Goal: Information Seeking & Learning: Check status

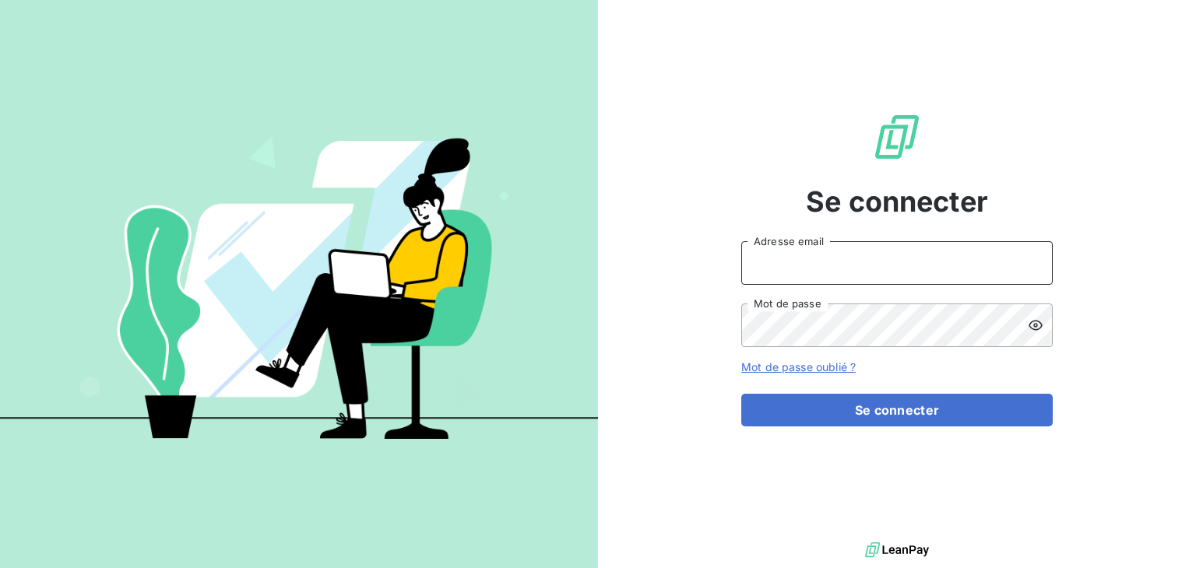
click at [799, 273] on input "Adresse email" at bounding box center [896, 263] width 311 height 44
type input "[EMAIL_ADDRESS][DOMAIN_NAME]"
click at [741, 394] on button "Se connecter" at bounding box center [896, 410] width 311 height 33
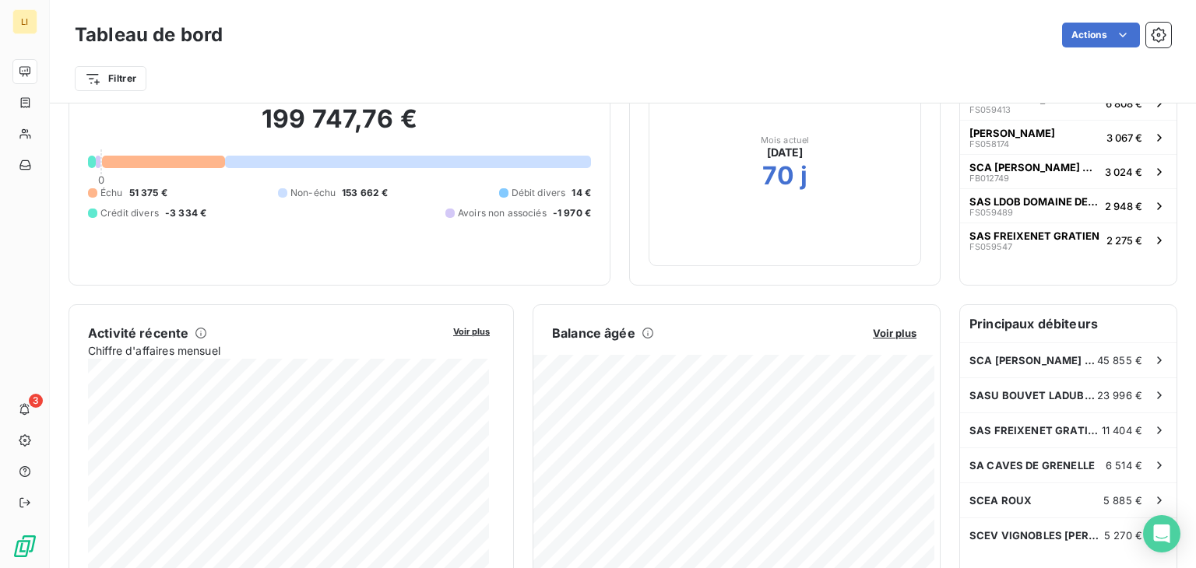
scroll to position [100, 0]
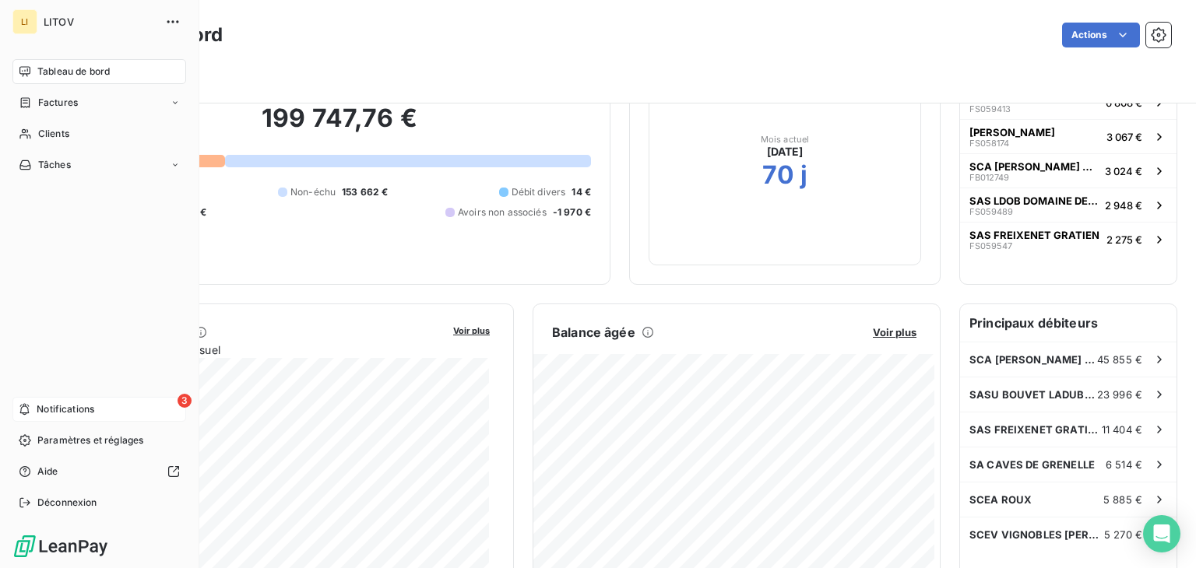
click at [87, 407] on span "Notifications" at bounding box center [66, 409] width 58 height 14
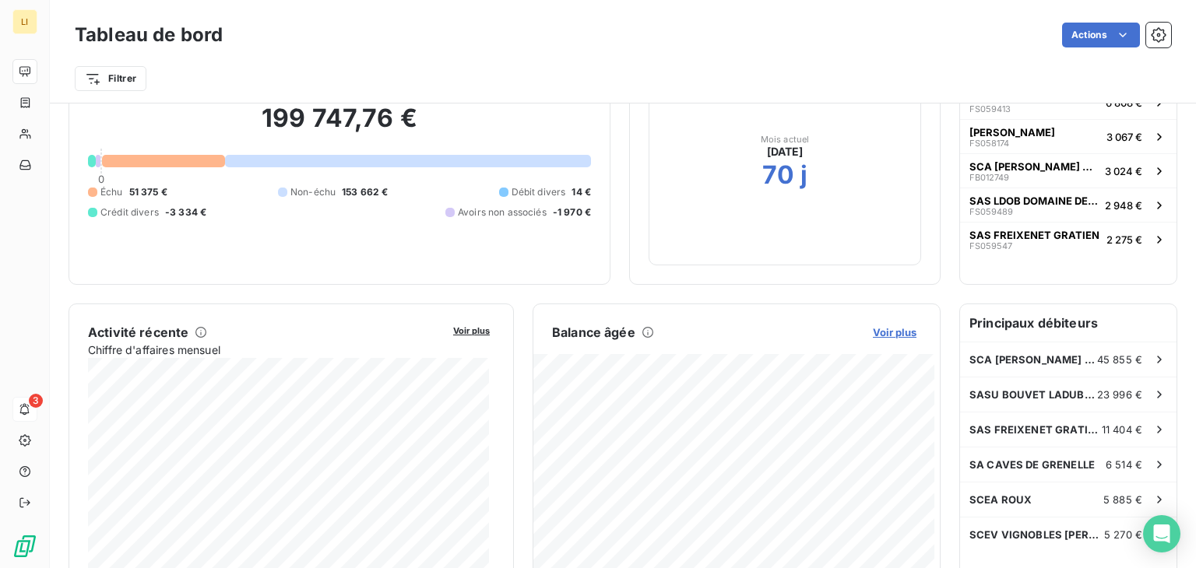
click at [891, 330] on span "Voir plus" at bounding box center [895, 332] width 44 height 12
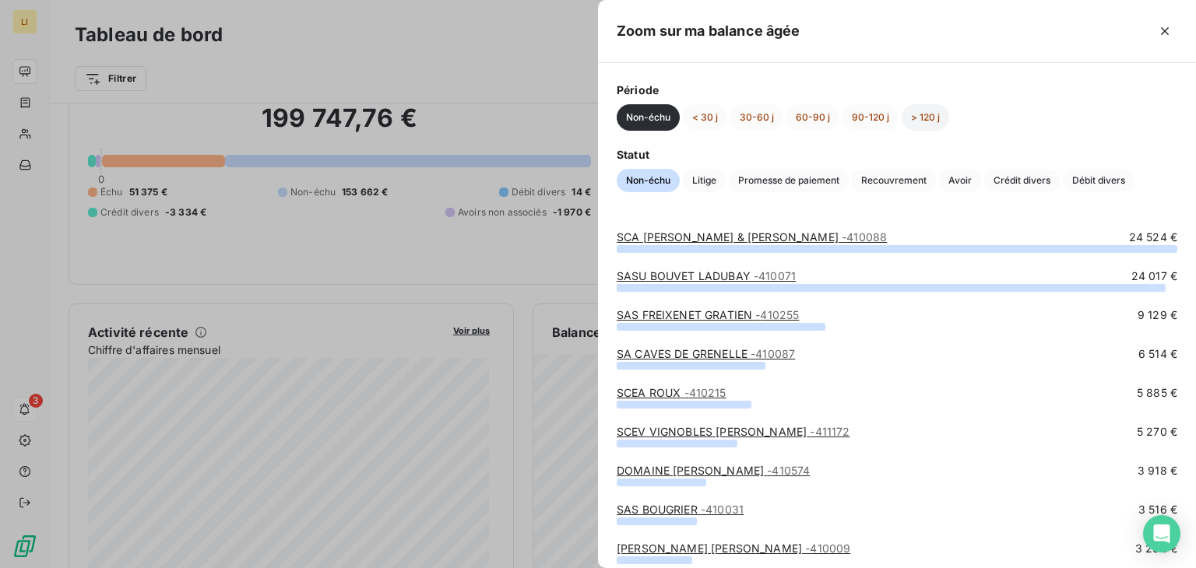
click at [926, 119] on button "> 120 j" at bounding box center [924, 117] width 47 height 26
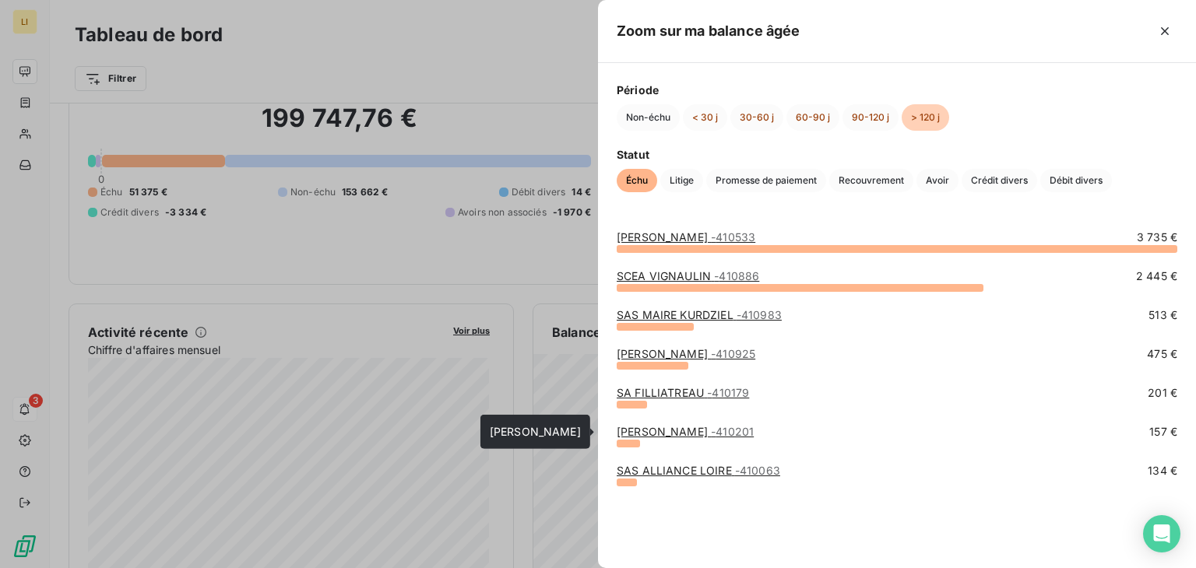
click at [685, 426] on link "[PERSON_NAME] - 410201" at bounding box center [685, 431] width 137 height 13
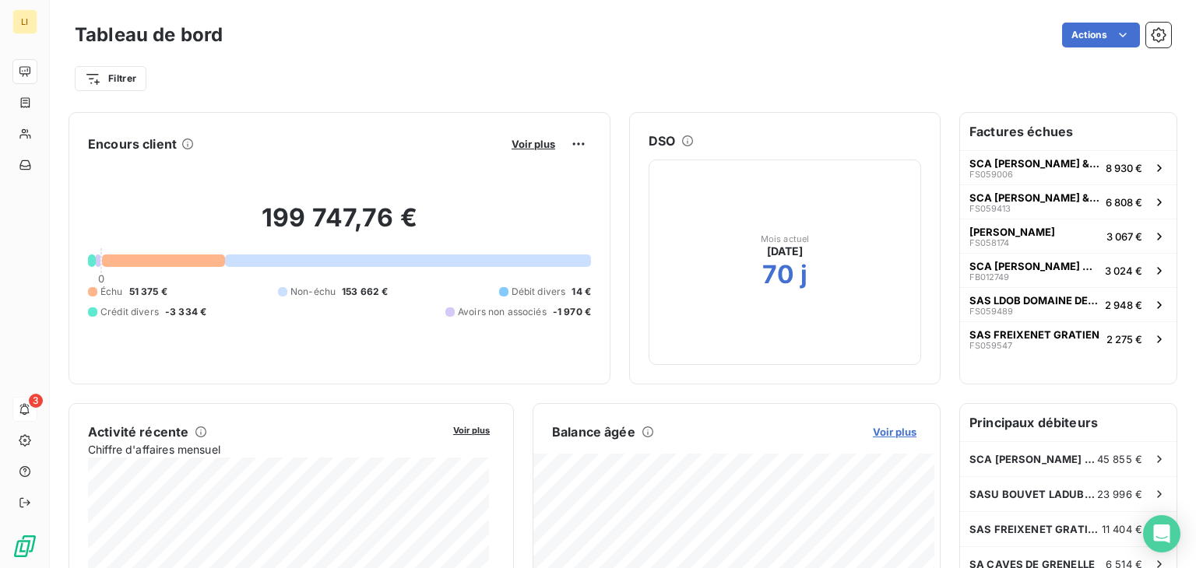
click at [888, 434] on span "Voir plus" at bounding box center [895, 432] width 44 height 12
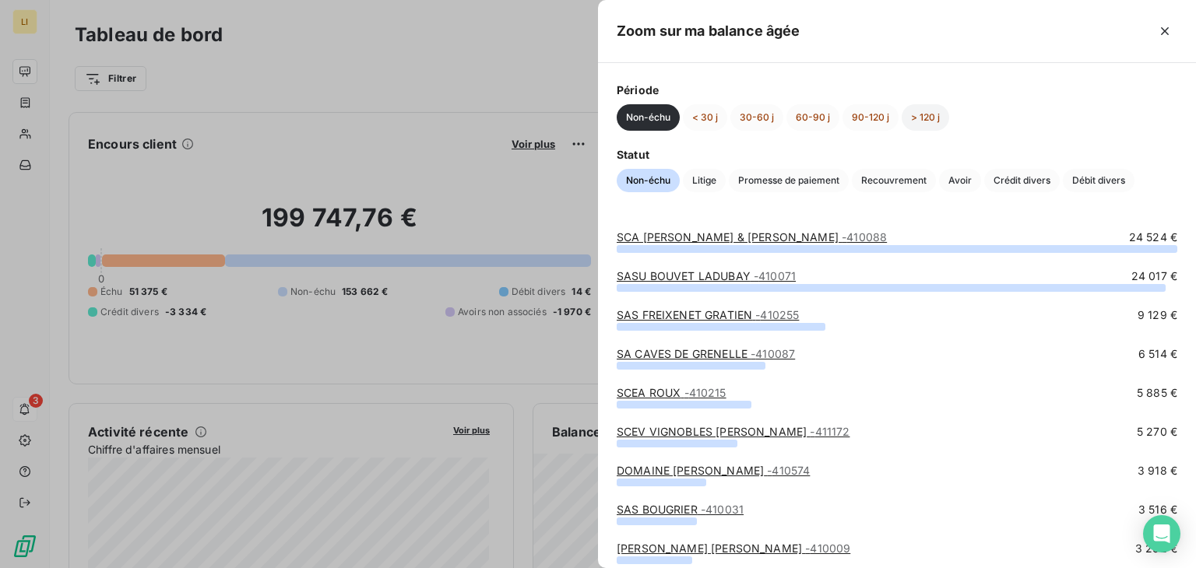
click at [929, 114] on button "> 120 j" at bounding box center [924, 117] width 47 height 26
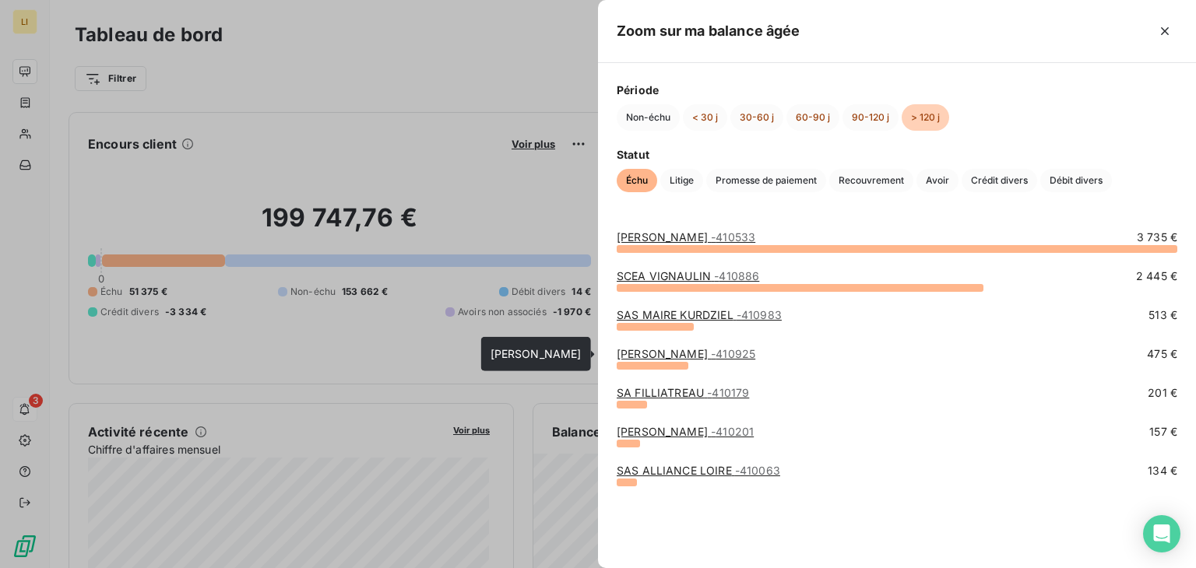
click at [680, 353] on link "[PERSON_NAME] - 410925" at bounding box center [686, 353] width 139 height 13
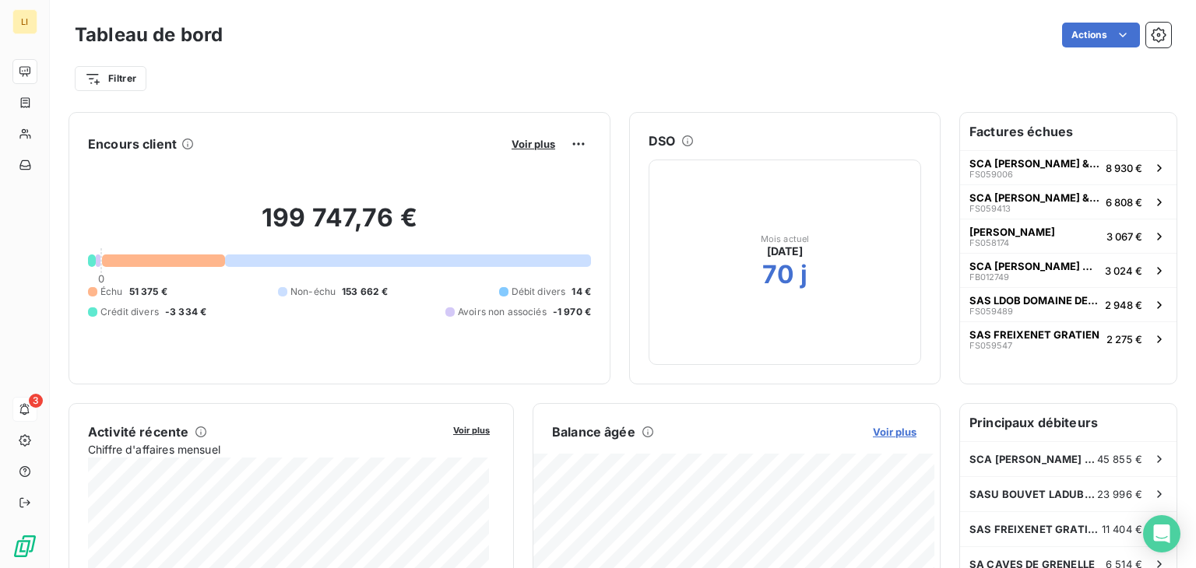
click at [901, 434] on span "Voir plus" at bounding box center [895, 432] width 44 height 12
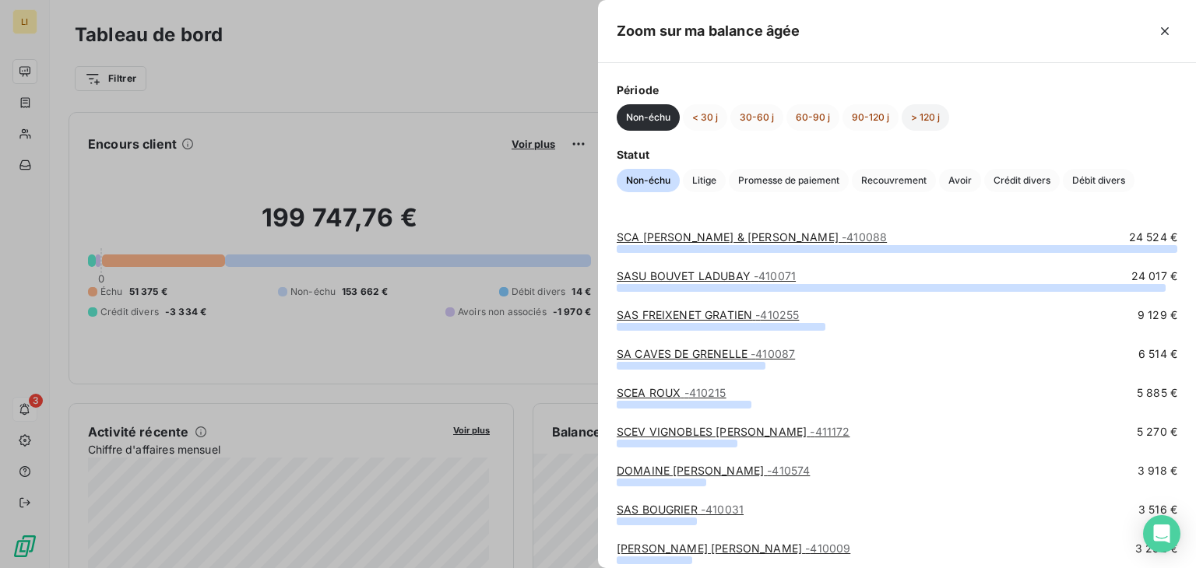
click at [923, 110] on button "> 120 j" at bounding box center [924, 117] width 47 height 26
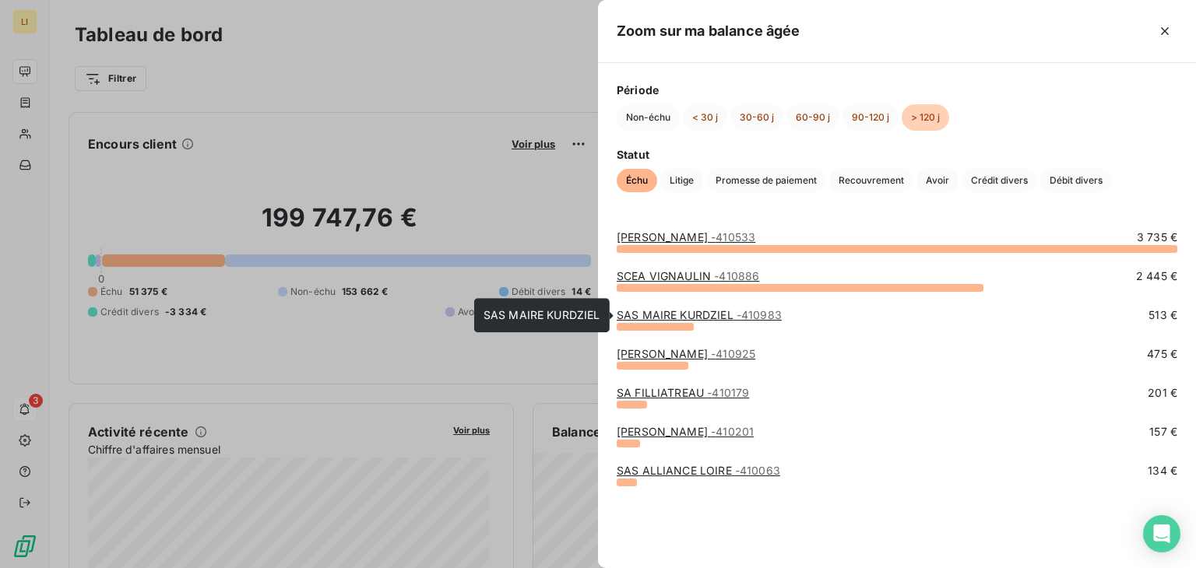
click at [666, 312] on link "SAS MAIRE KURDZIEL - 410983" at bounding box center [699, 314] width 165 height 13
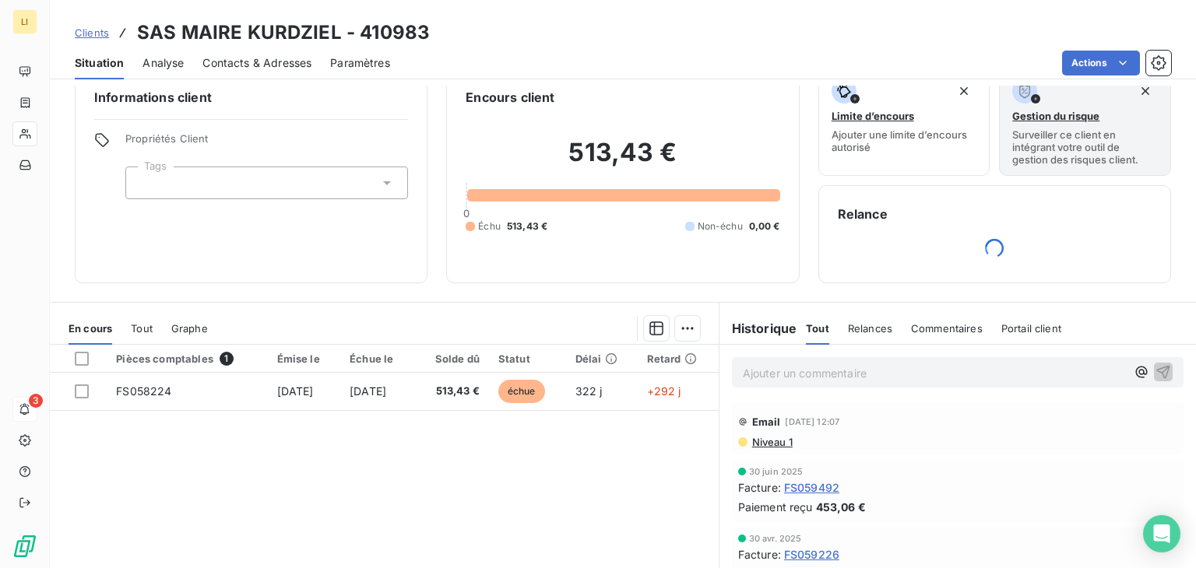
scroll to position [31, 0]
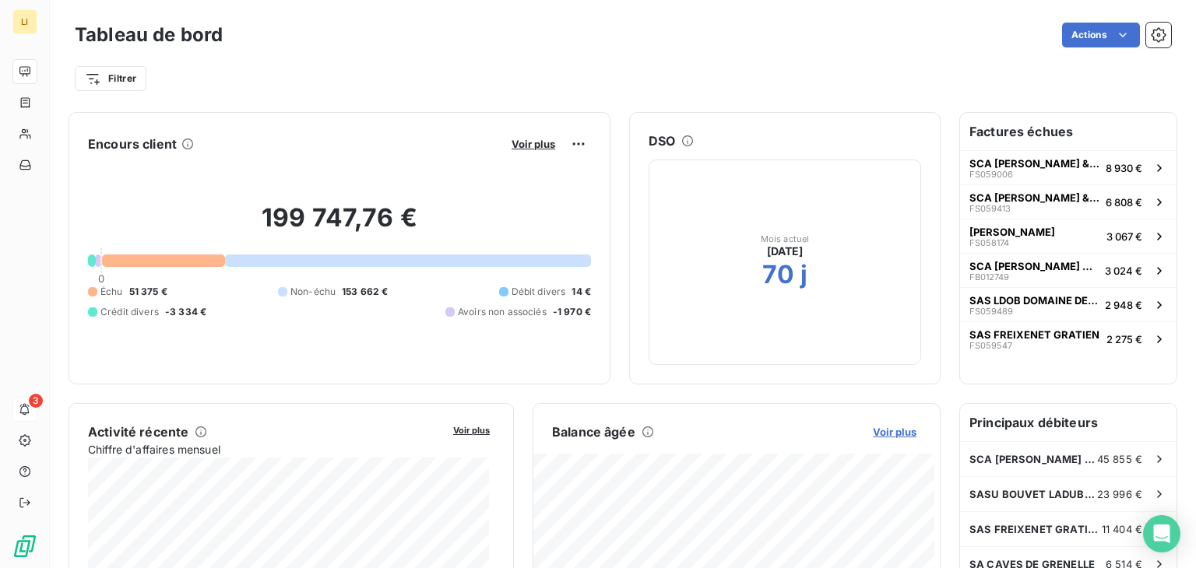
click at [894, 428] on span "Voir plus" at bounding box center [895, 432] width 44 height 12
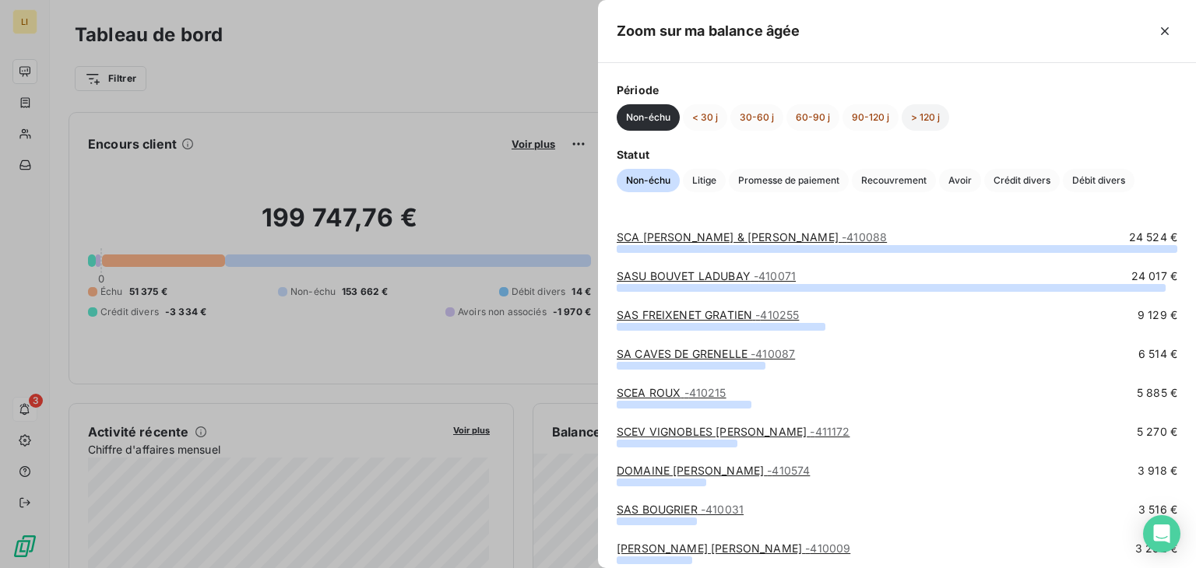
click at [929, 113] on button "> 120 j" at bounding box center [924, 117] width 47 height 26
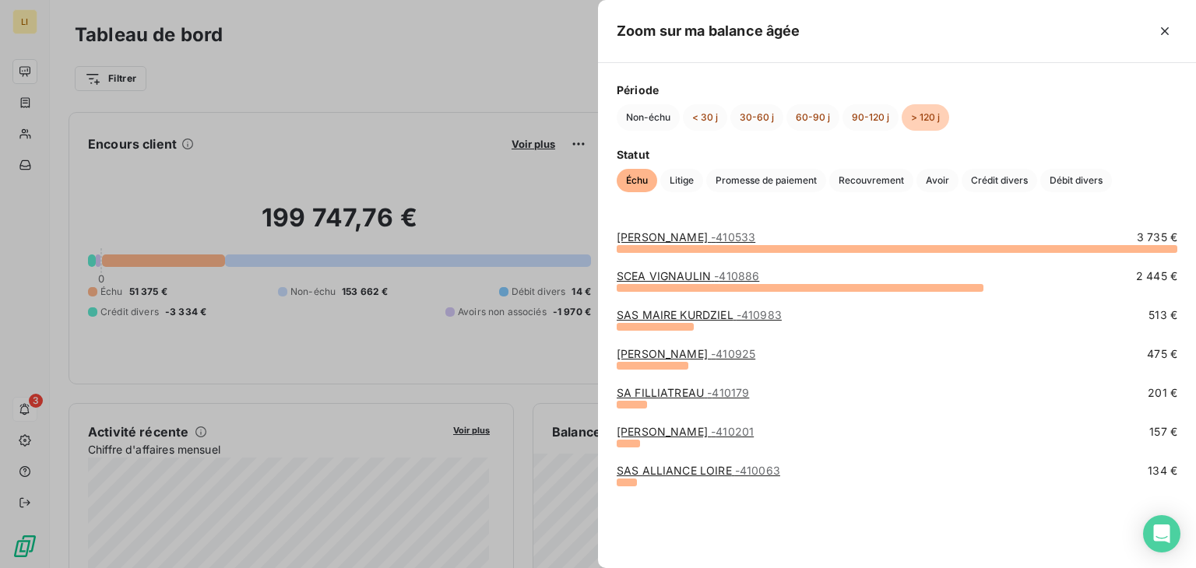
click at [665, 240] on link "[PERSON_NAME] - 410533" at bounding box center [686, 236] width 139 height 13
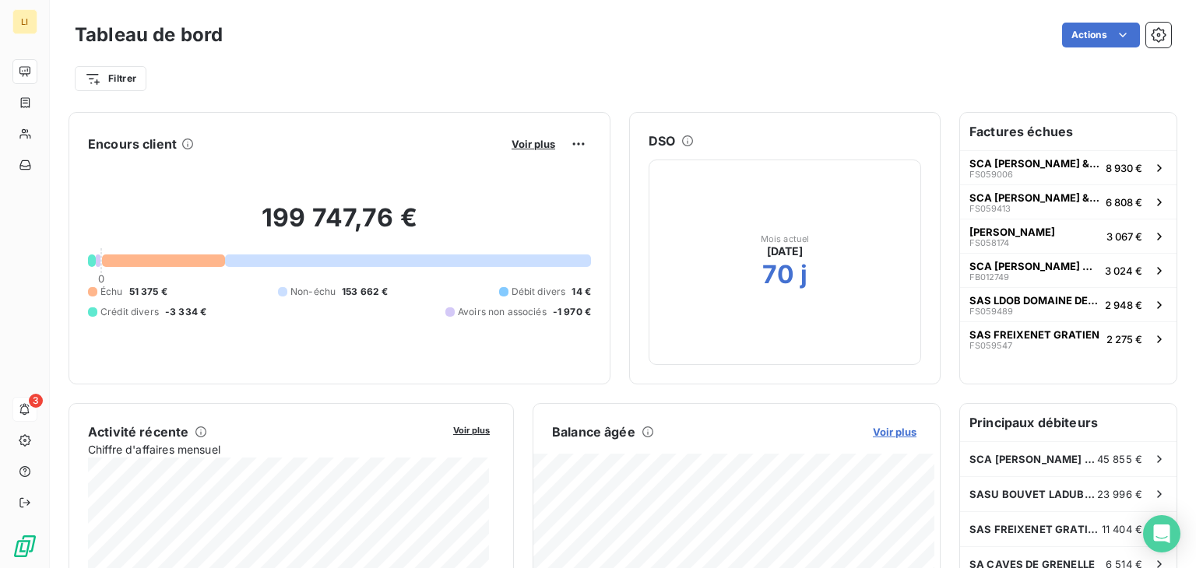
click at [884, 436] on span "Voir plus" at bounding box center [895, 432] width 44 height 12
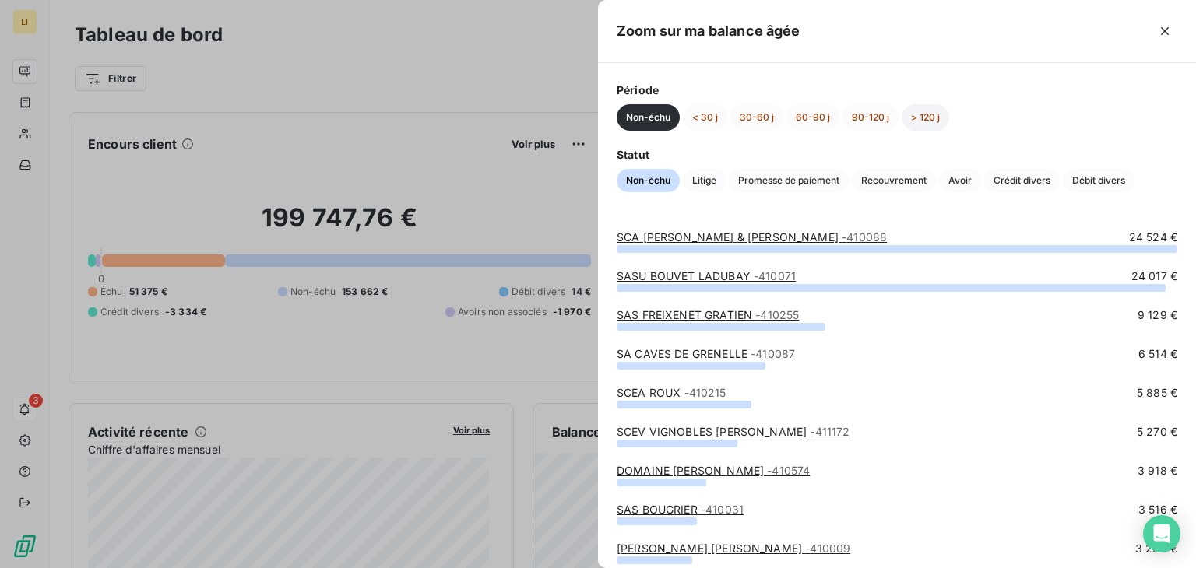
click at [915, 124] on button "> 120 j" at bounding box center [924, 117] width 47 height 26
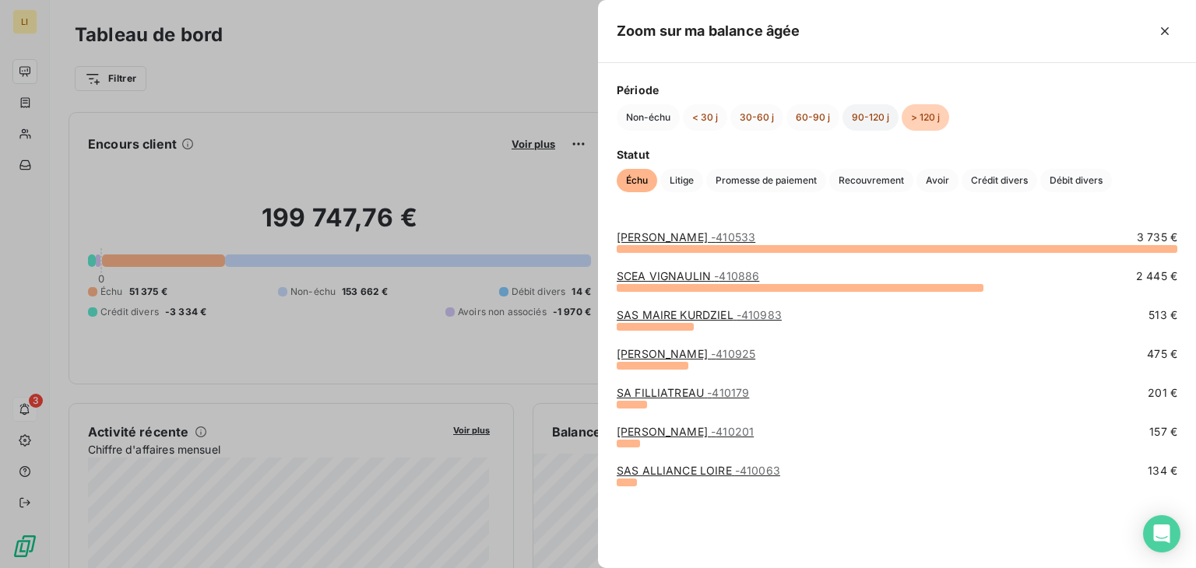
click at [870, 119] on button "90-120 j" at bounding box center [870, 117] width 56 height 26
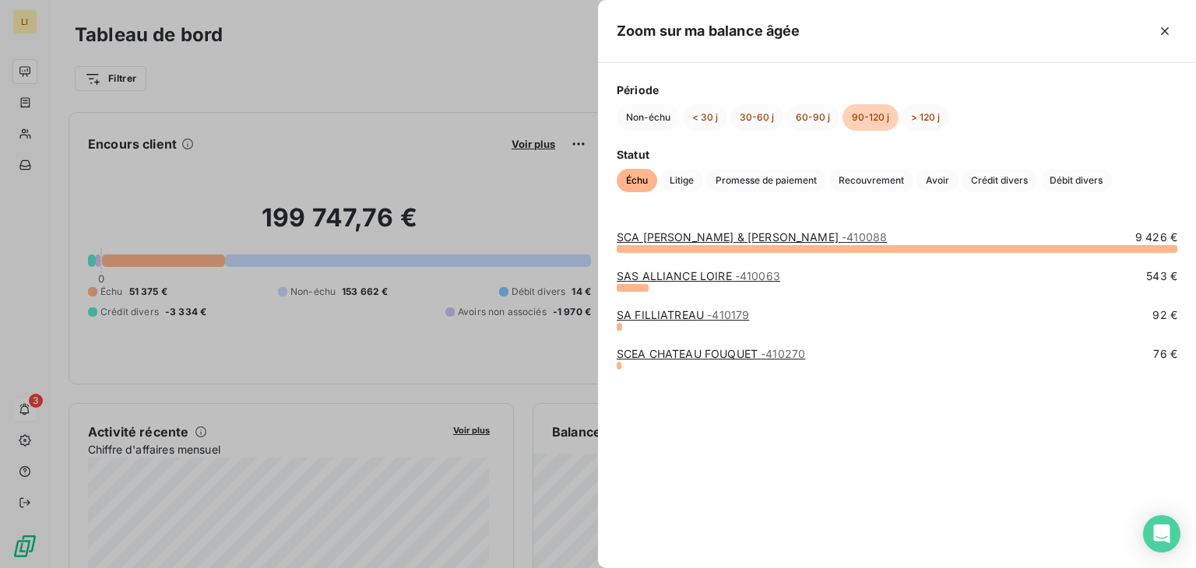
click at [742, 237] on link "SCA [PERSON_NAME] & [PERSON_NAME] - 410088" at bounding box center [752, 236] width 270 height 13
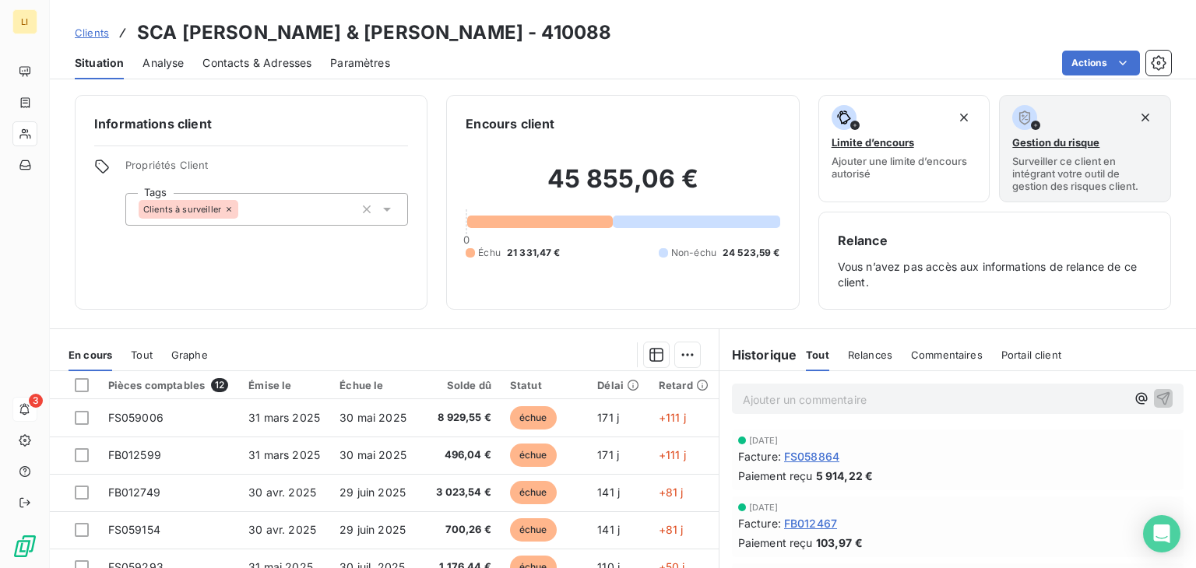
click at [816, 458] on span "FS058864" at bounding box center [811, 456] width 55 height 16
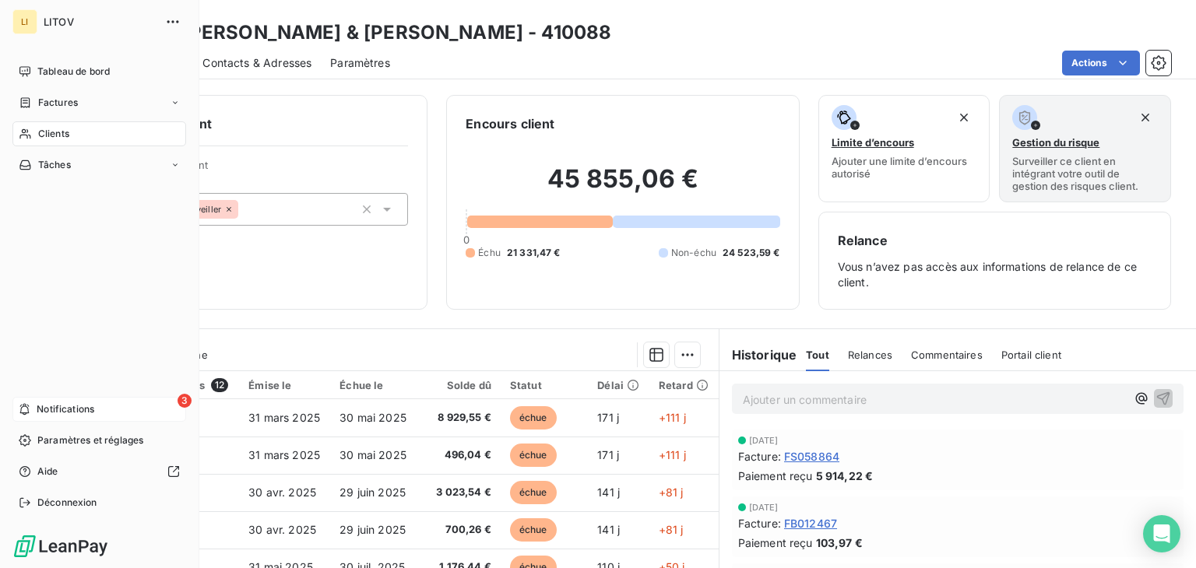
click at [58, 411] on span "Notifications" at bounding box center [66, 409] width 58 height 14
click at [65, 72] on span "Tableau de bord" at bounding box center [73, 72] width 72 height 14
